Goal: Task Accomplishment & Management: Use online tool/utility

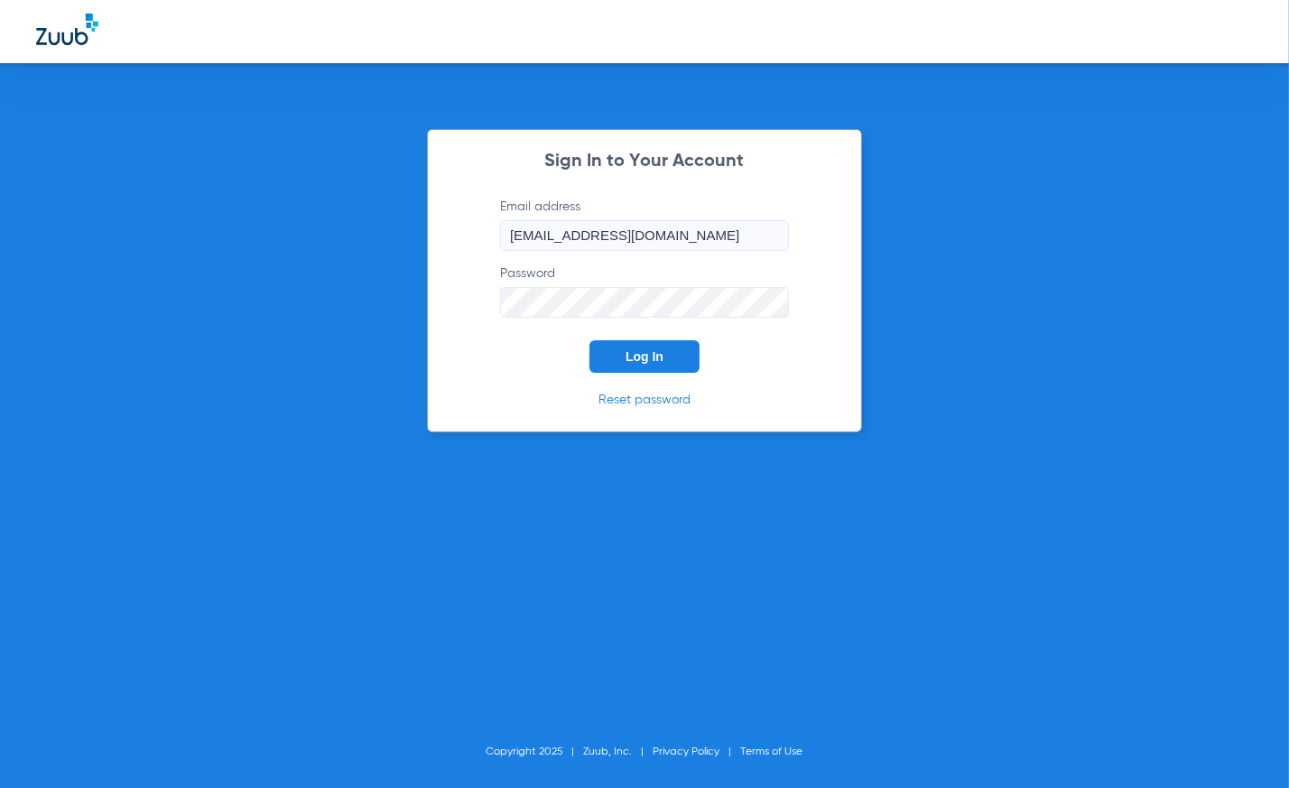
drag, startPoint x: 641, startPoint y: 355, endPoint x: 244, endPoint y: 297, distance: 401.2
click at [641, 354] on span "Log In" at bounding box center [644, 356] width 38 height 14
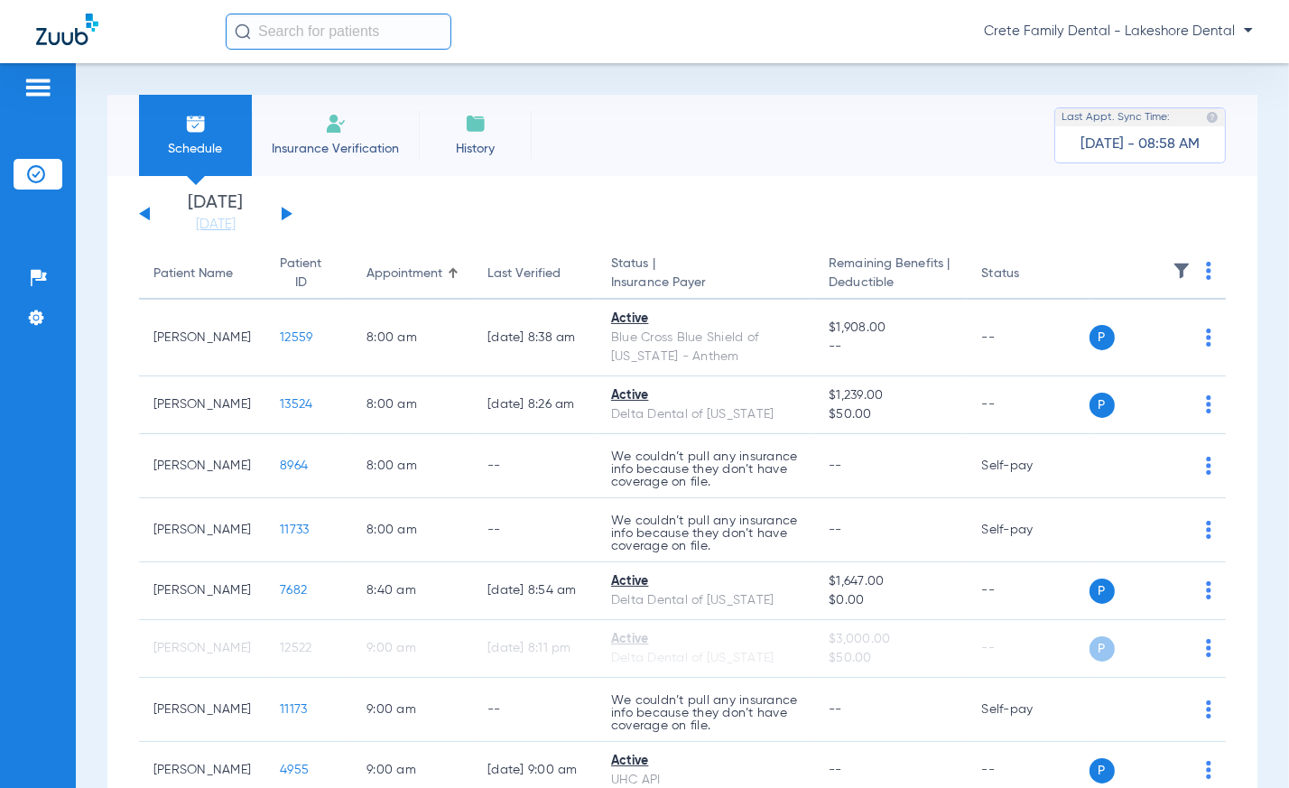
click at [282, 216] on button at bounding box center [287, 214] width 11 height 14
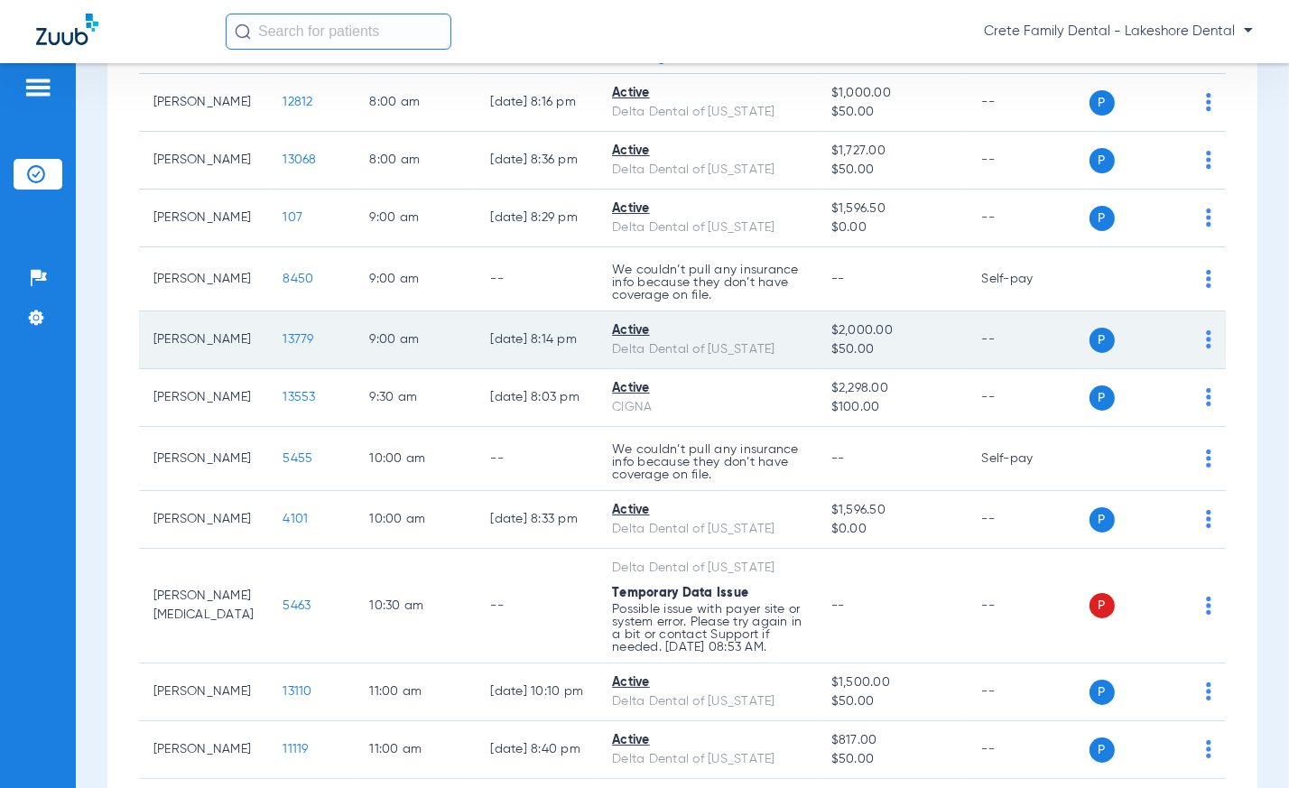
scroll to position [492, 0]
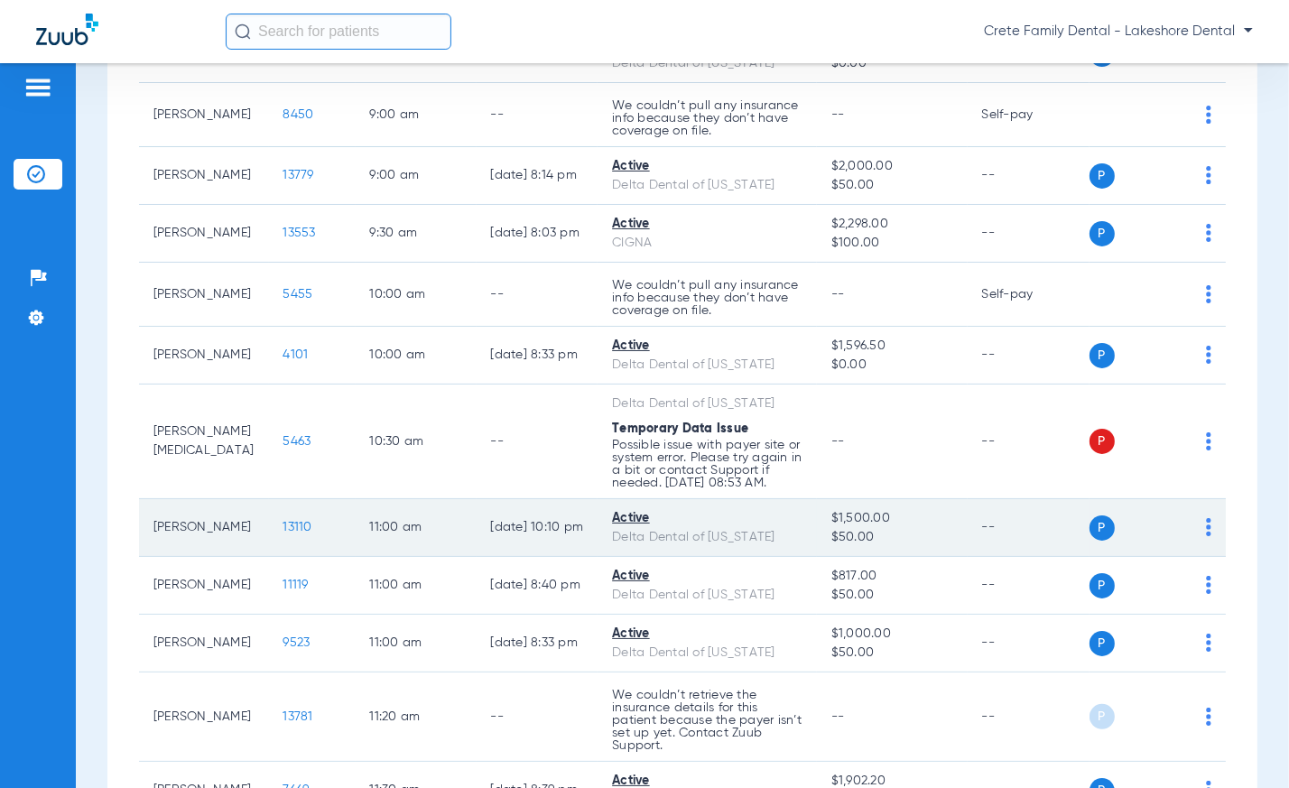
click at [283, 533] on span "13110" at bounding box center [297, 527] width 29 height 13
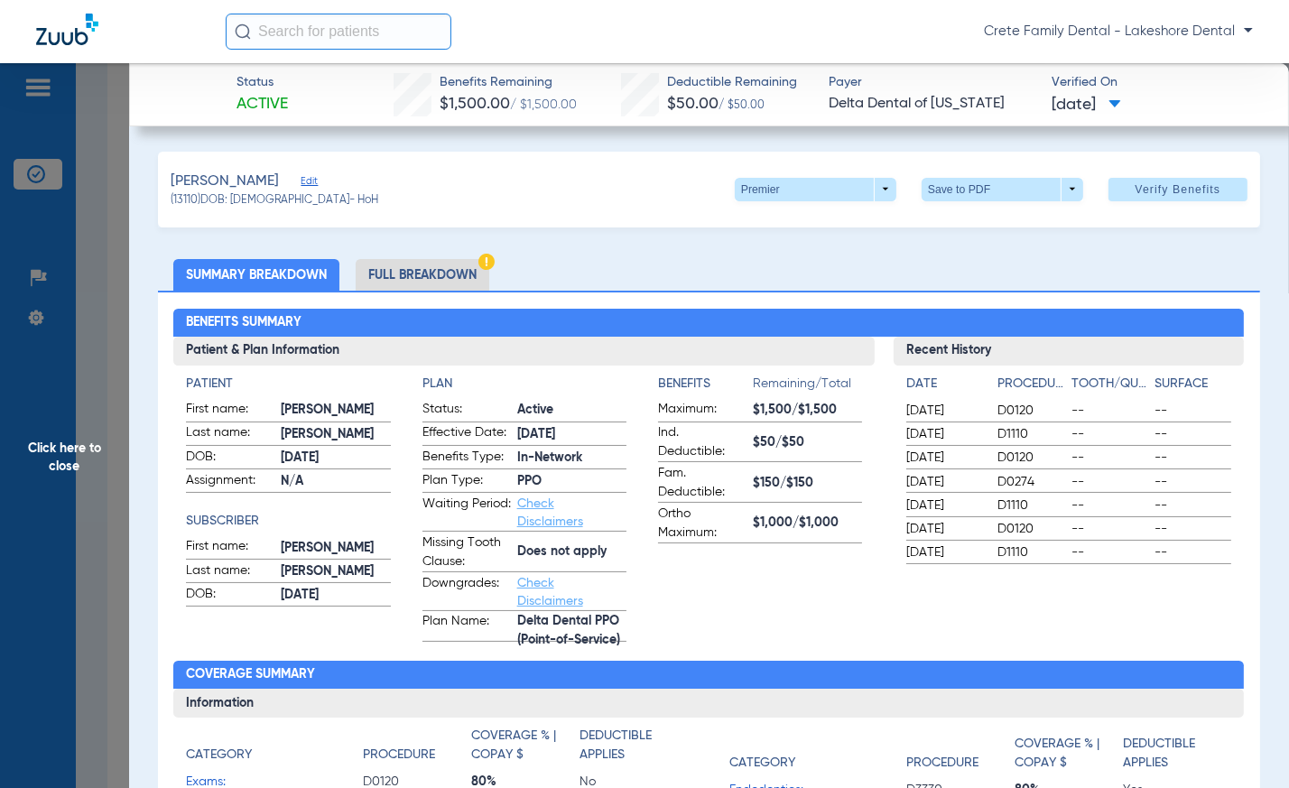
click at [812, 278] on ul "Summary Breakdown Full Breakdown" at bounding box center [709, 275] width 1102 height 32
click at [475, 274] on li "Full Breakdown" at bounding box center [423, 275] width 134 height 32
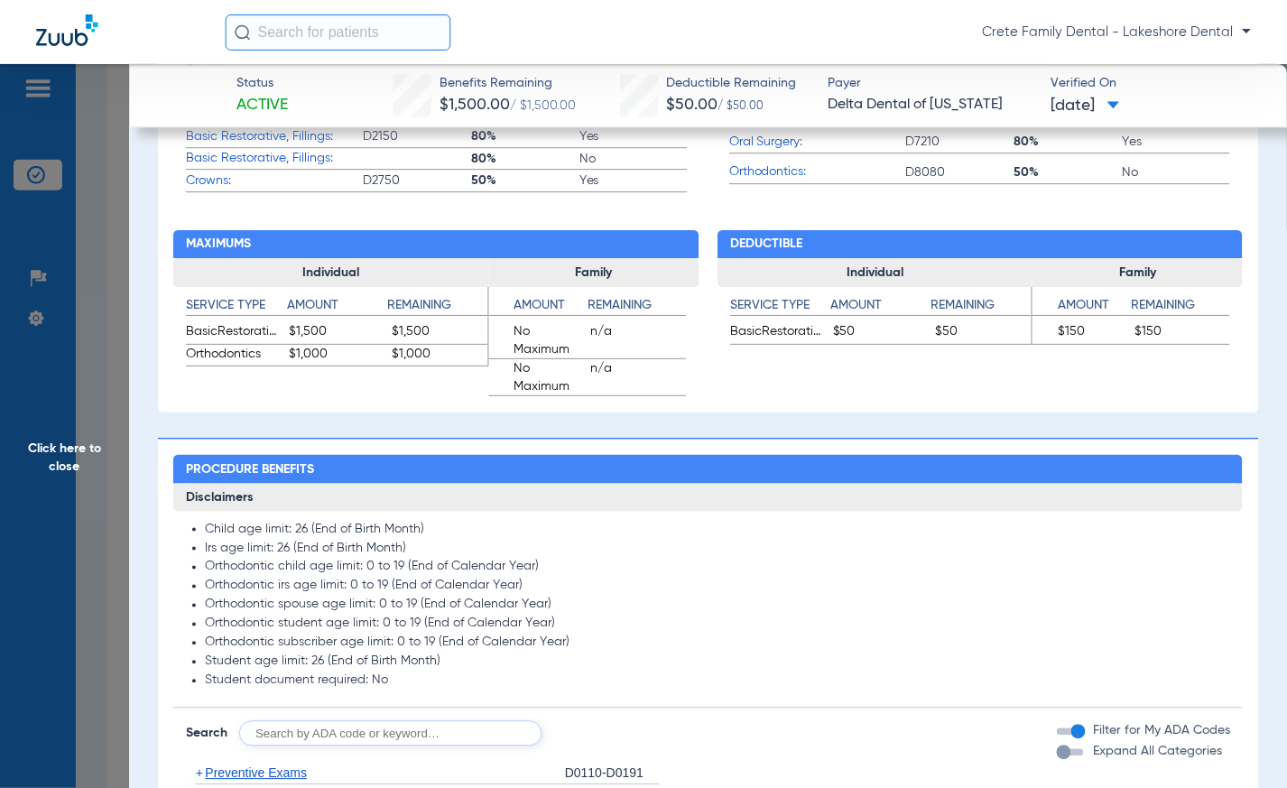
scroll to position [1066, 0]
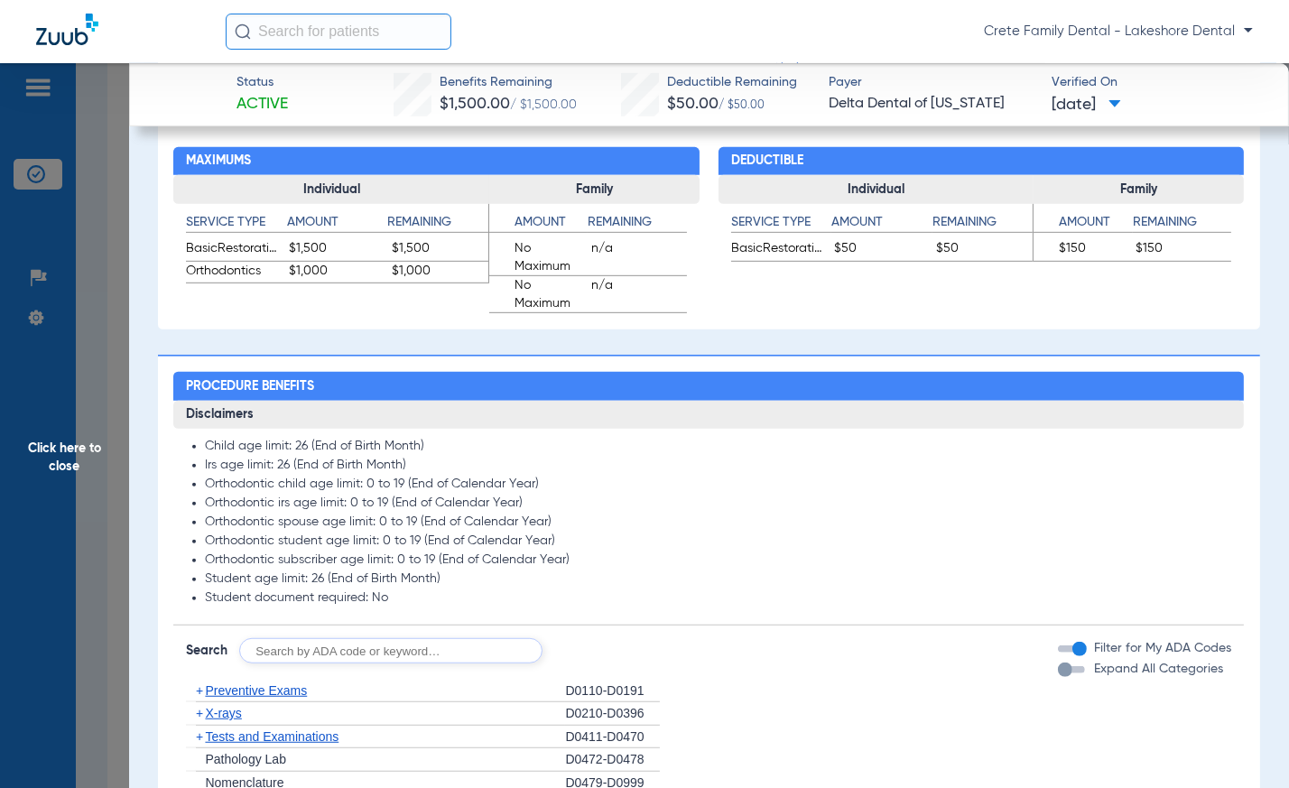
click at [790, 415] on h3 "Disclaimers" at bounding box center [708, 415] width 1070 height 29
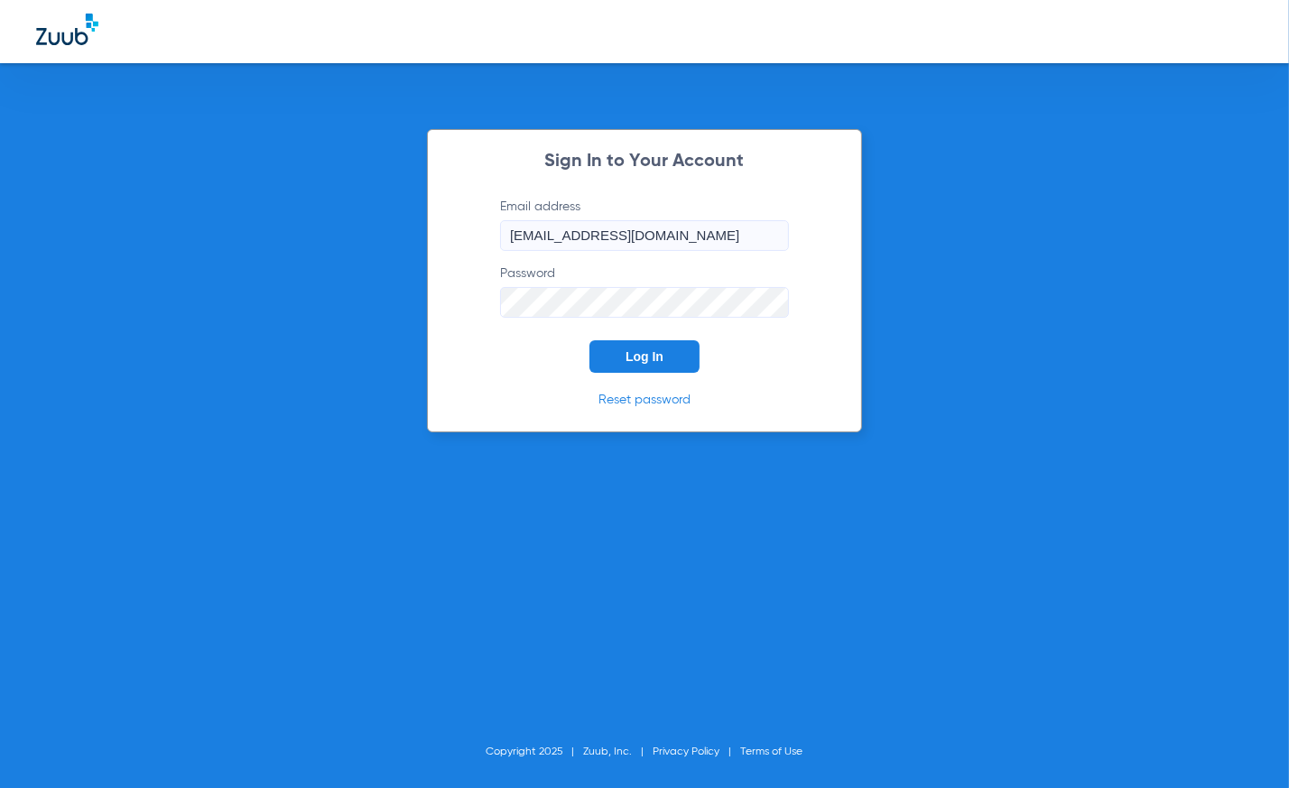
click at [645, 349] on span "Log In" at bounding box center [644, 356] width 38 height 14
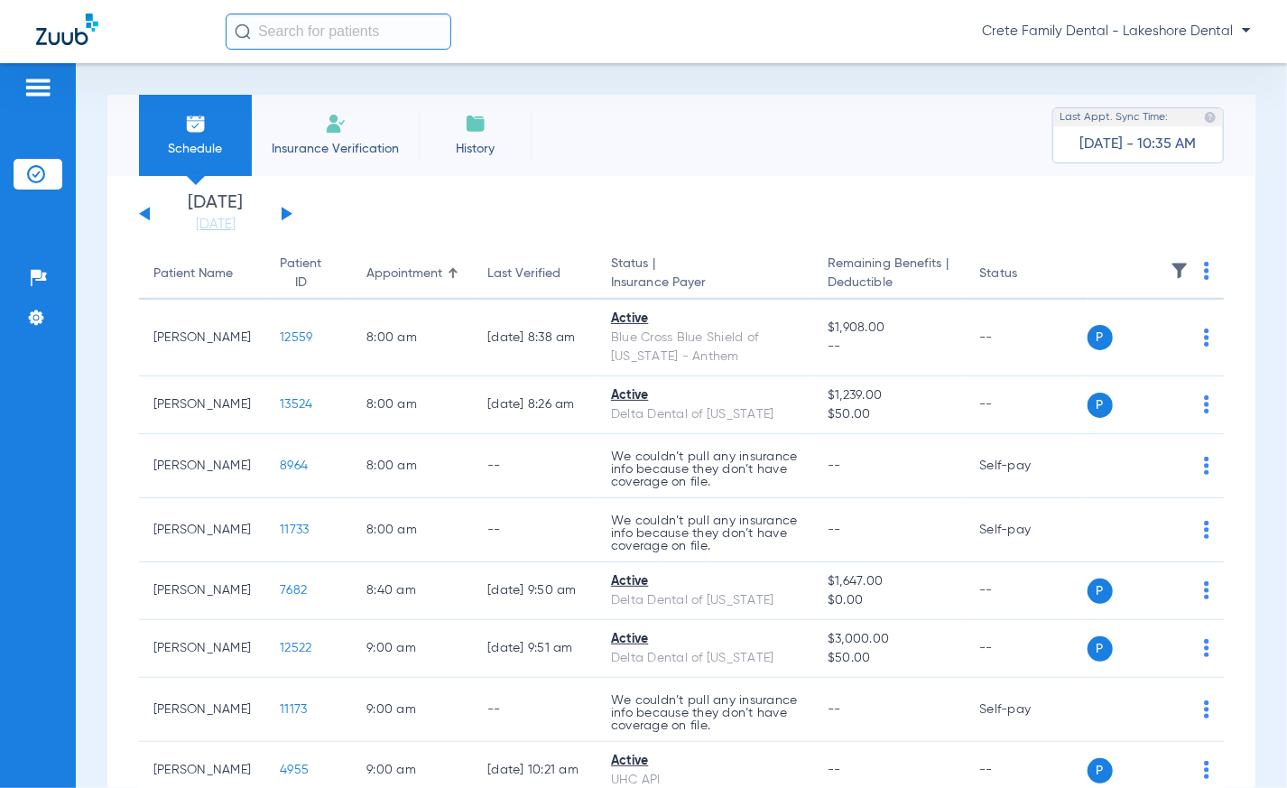
click at [767, 162] on div "Schedule Insurance Verification History Last Appt. Sync Time: [DATE] - 10:35 AM" at bounding box center [681, 135] width 1148 height 81
click at [284, 216] on button at bounding box center [287, 214] width 11 height 14
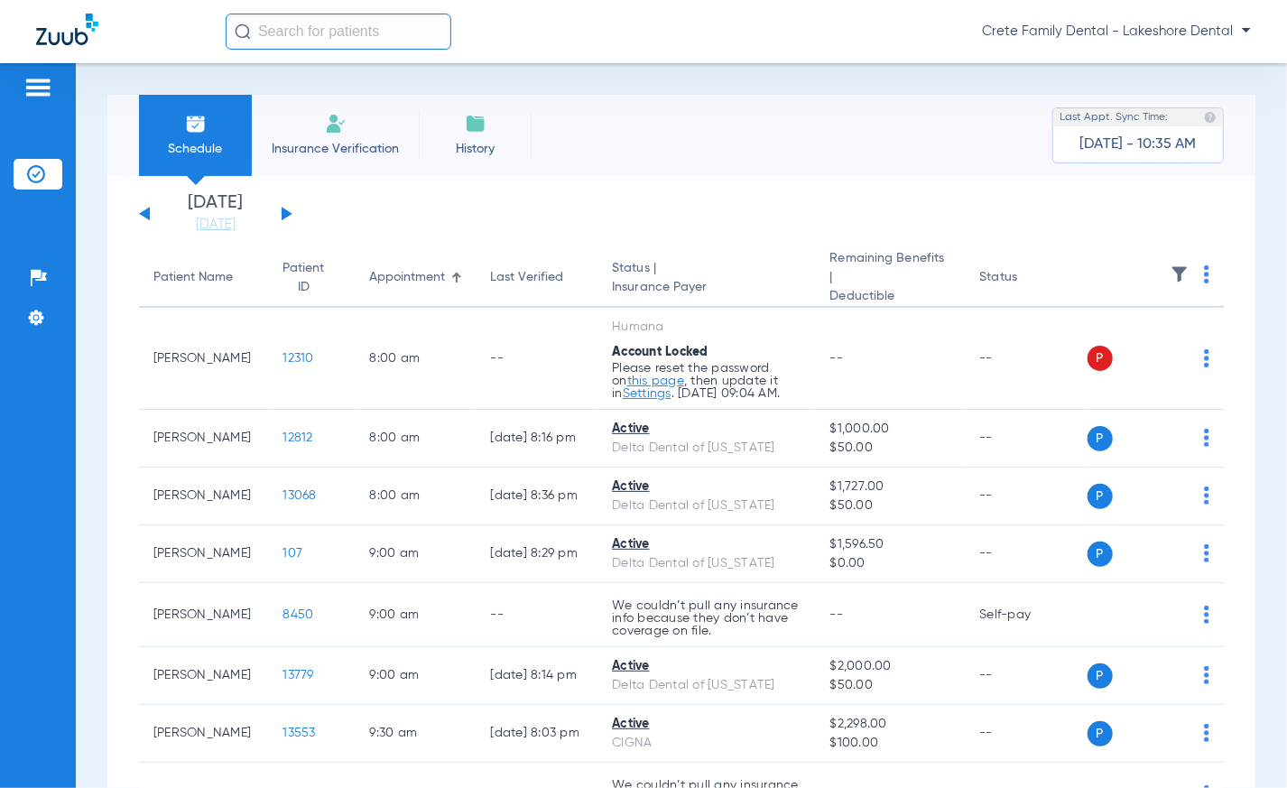
click at [781, 126] on div "Schedule Insurance Verification History Last Appt. Sync Time: [DATE] - 10:35 AM" at bounding box center [681, 135] width 1148 height 81
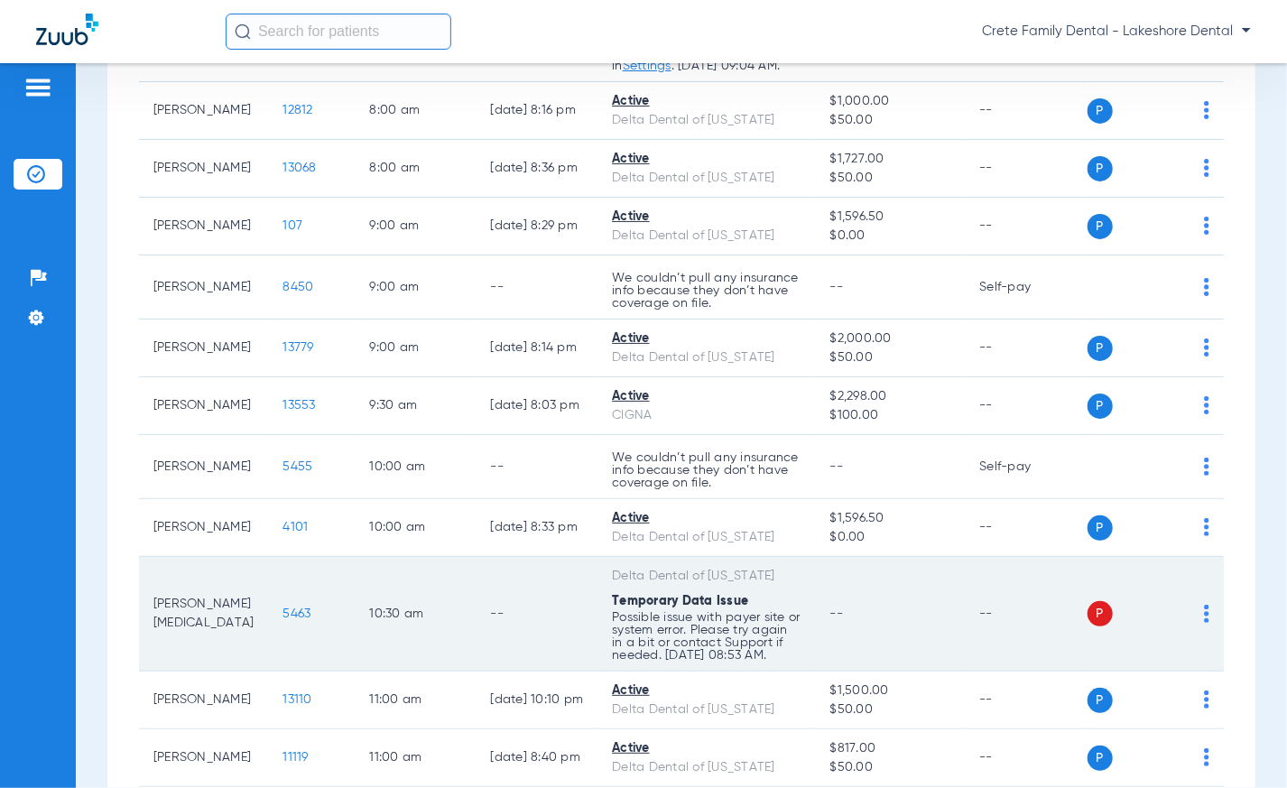
scroll to position [492, 0]
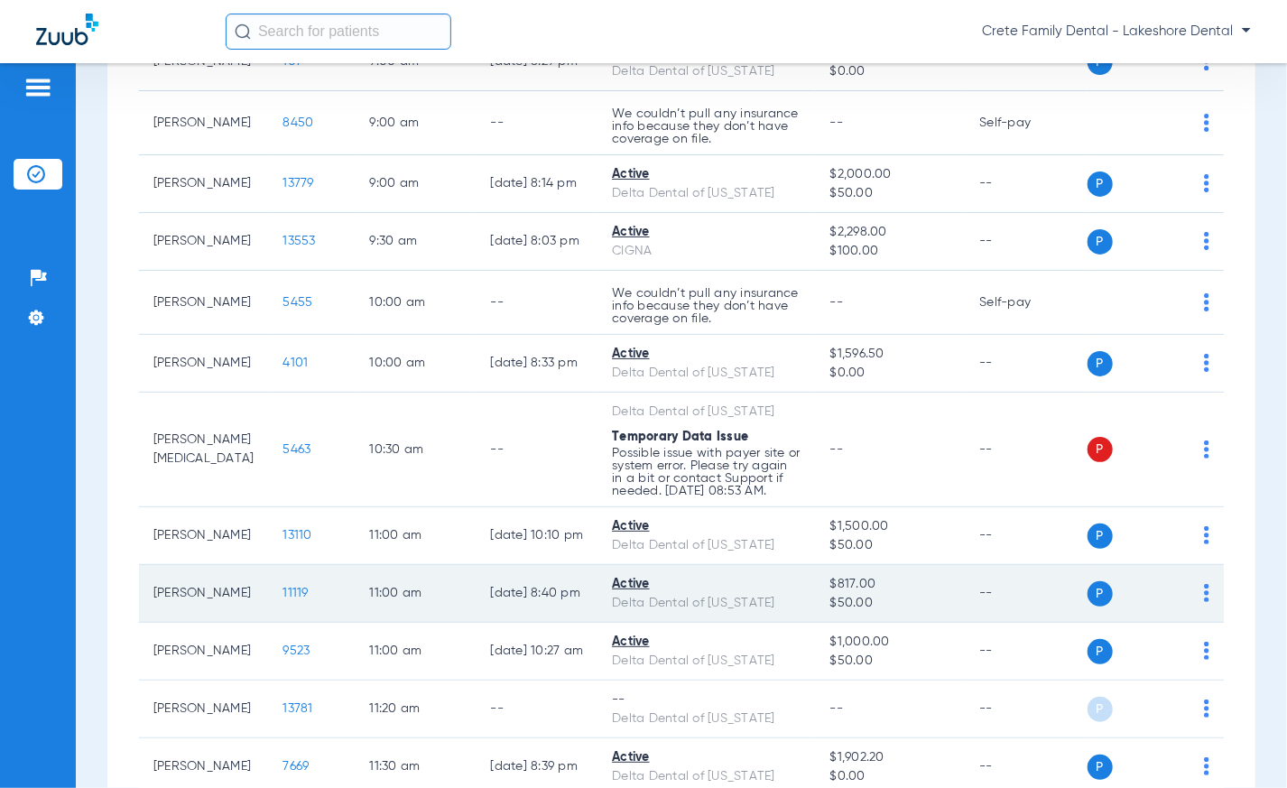
click at [283, 599] on span "11119" at bounding box center [295, 593] width 25 height 13
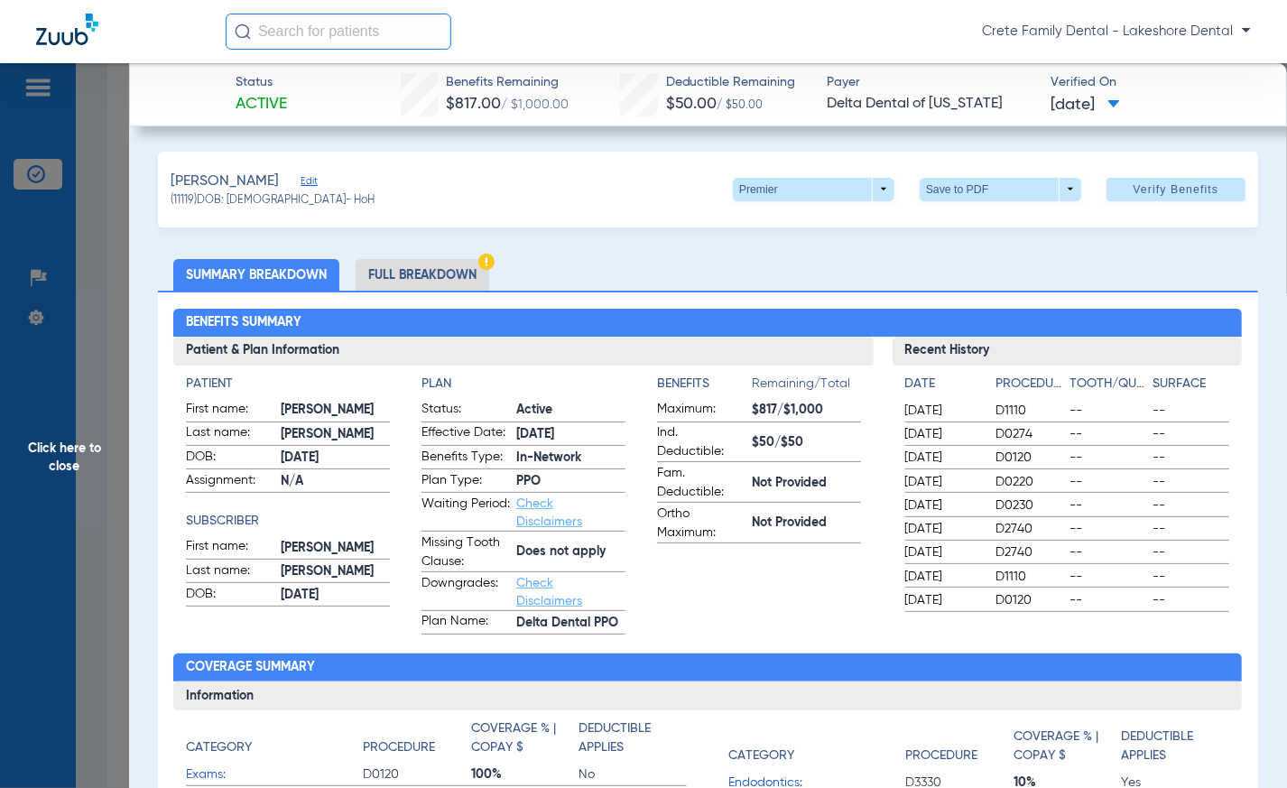
click at [660, 47] on div "Crete Family Dental - Lakeshore Dental" at bounding box center [643, 31] width 1287 height 63
